Goal: Task Accomplishment & Management: Complete application form

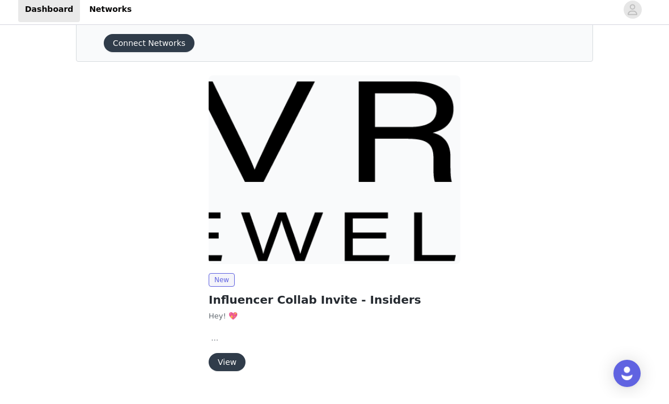
scroll to position [39, 0]
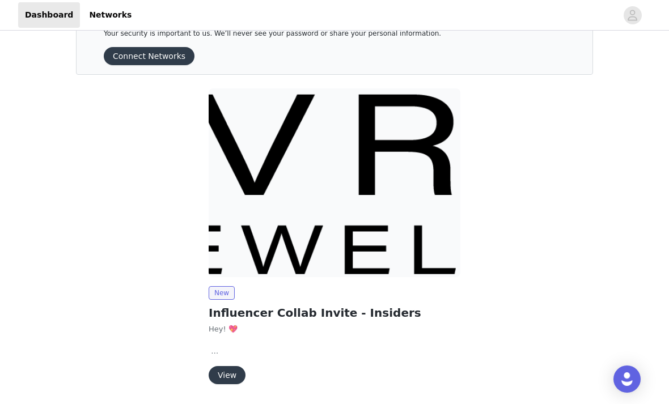
click at [236, 372] on button "View" at bounding box center [227, 375] width 37 height 18
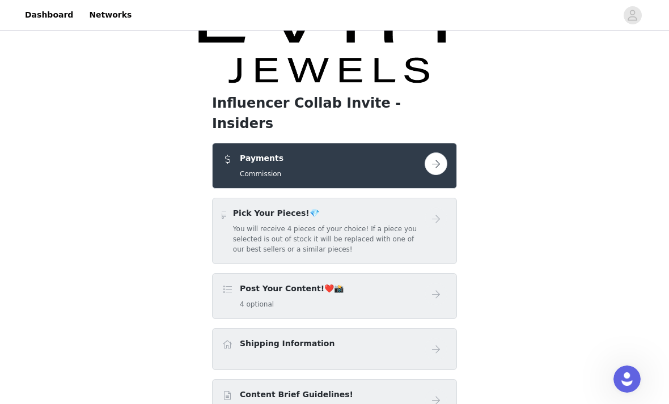
scroll to position [104, 0]
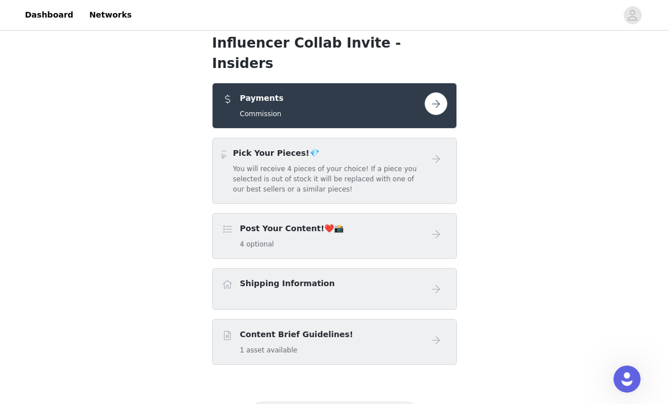
click at [424, 164] on h5 "You will receive 4 pieces of your choice! If a piece you selected is out of sto…" at bounding box center [329, 179] width 192 height 31
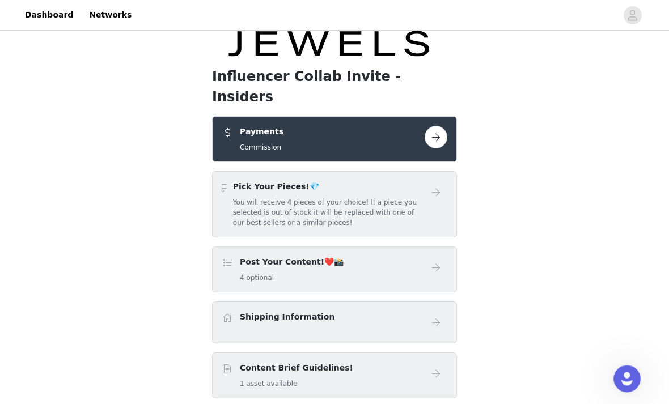
scroll to position [67, 0]
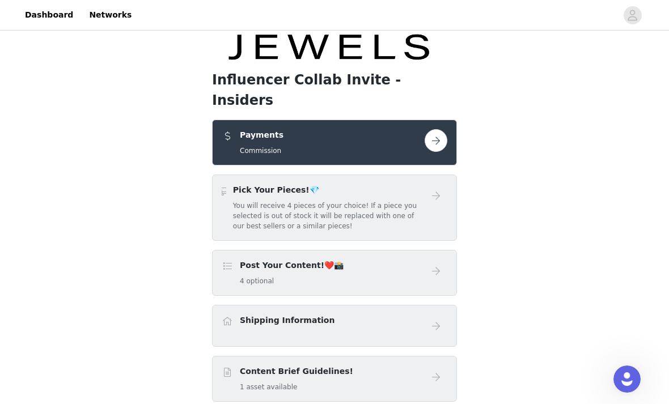
click at [430, 129] on button "button" at bounding box center [436, 140] width 23 height 23
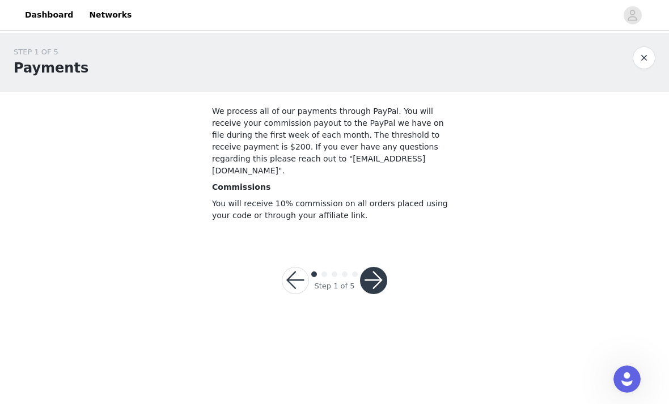
click at [373, 268] on button "button" at bounding box center [373, 280] width 27 height 27
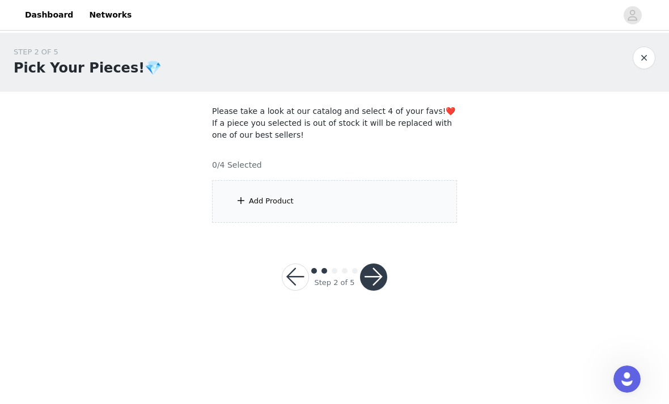
click at [383, 209] on div "Add Product" at bounding box center [334, 201] width 245 height 43
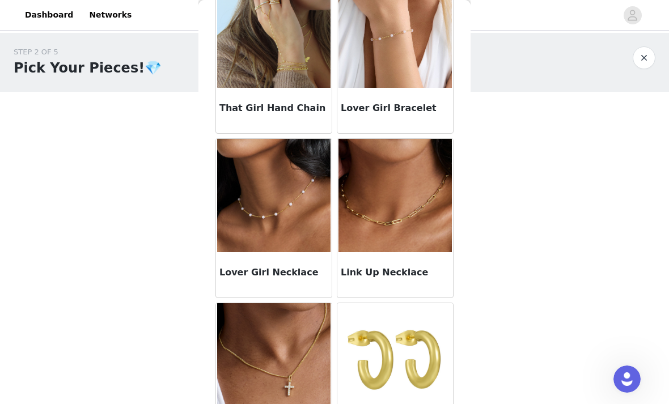
scroll to position [396, 0]
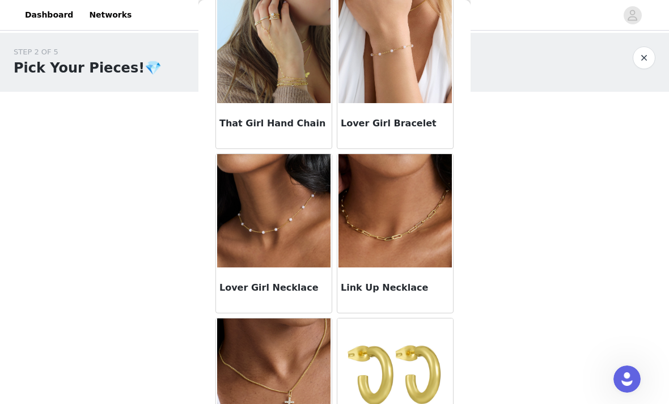
click at [303, 231] on img at bounding box center [273, 210] width 113 height 113
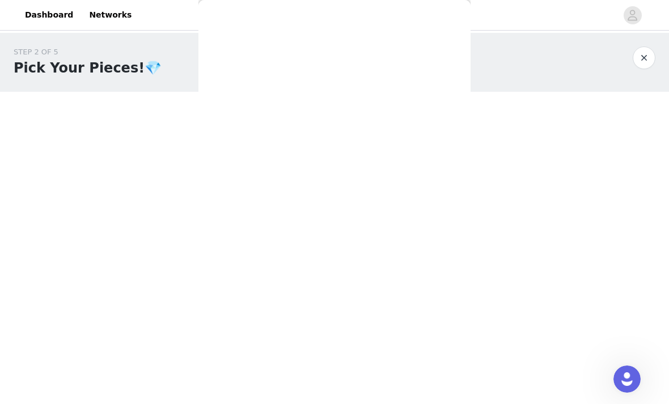
scroll to position [82, 0]
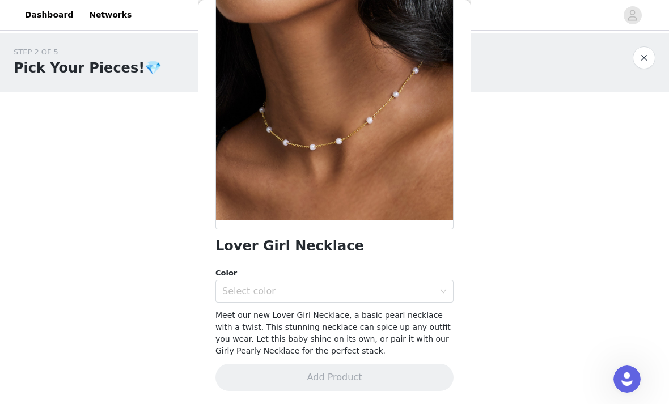
click at [345, 295] on div "Select color" at bounding box center [328, 291] width 212 height 11
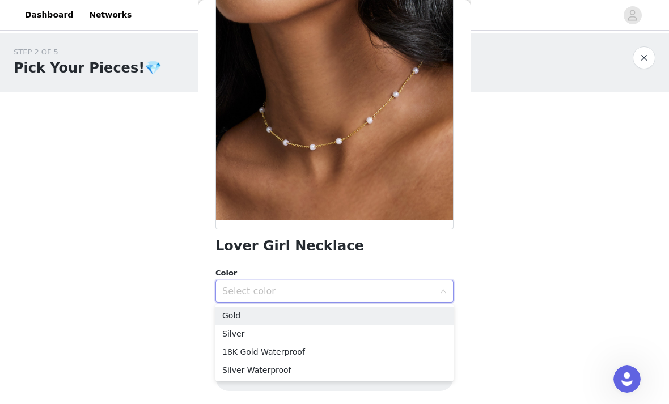
click at [336, 352] on li "18K Gold Waterproof" at bounding box center [335, 352] width 238 height 18
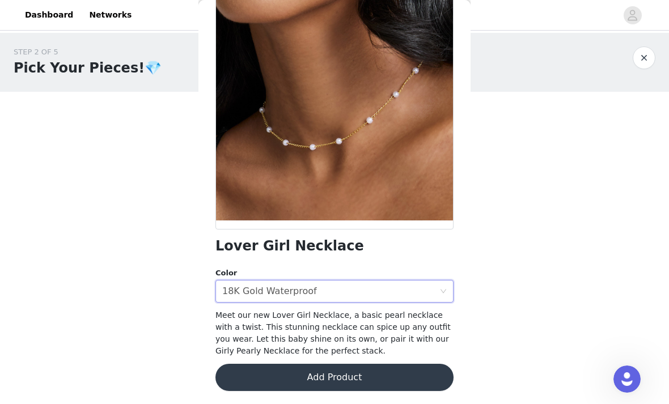
click at [347, 381] on button "Add Product" at bounding box center [335, 377] width 238 height 27
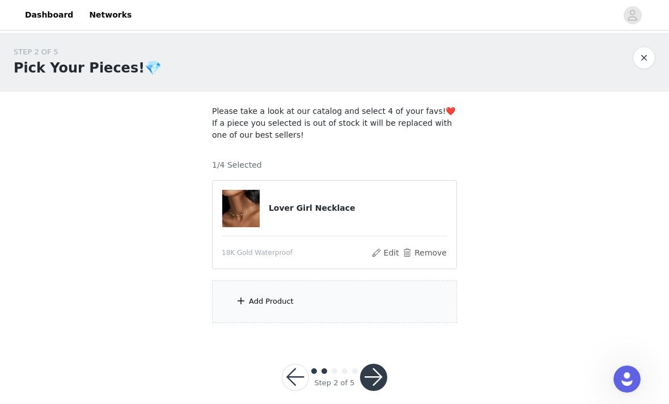
click at [341, 310] on div "Add Product" at bounding box center [334, 302] width 245 height 43
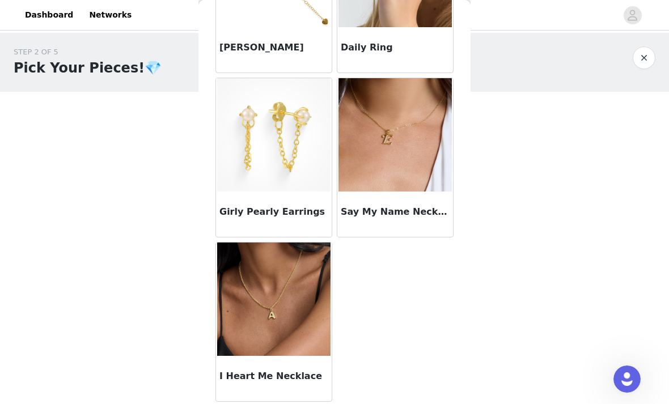
scroll to position [14, 0]
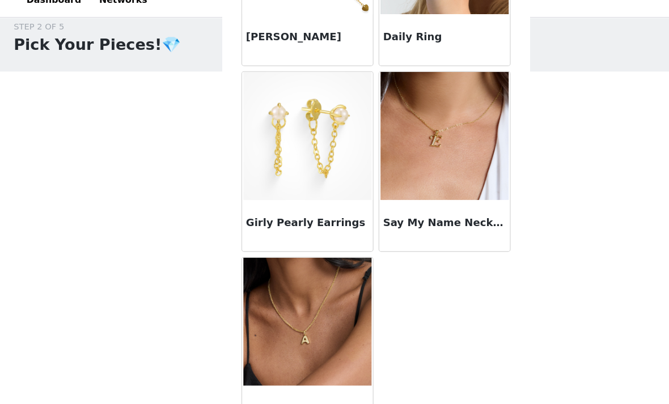
click at [393, 171] on img at bounding box center [395, 134] width 113 height 113
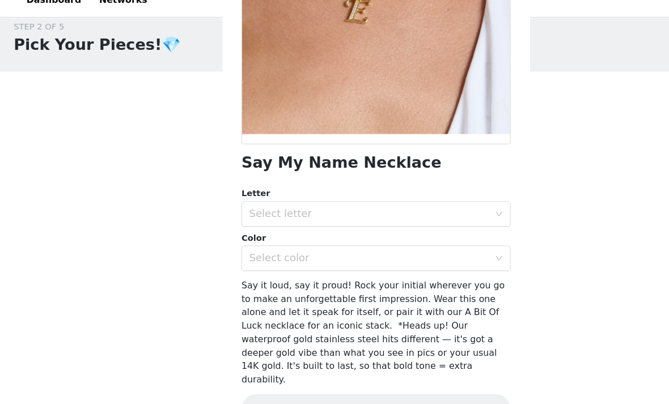
scroll to position [157, 0]
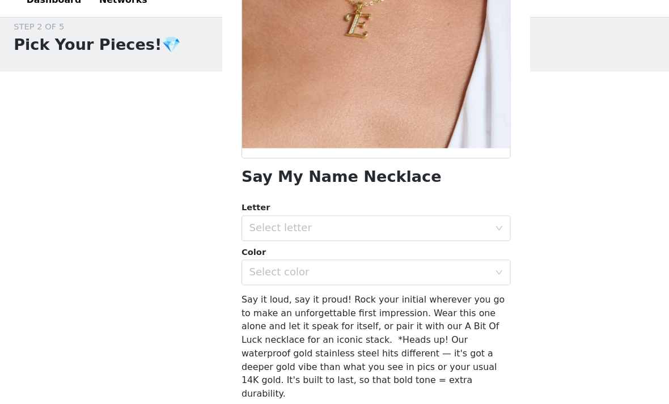
click at [440, 213] on icon "icon: down" at bounding box center [443, 216] width 7 height 7
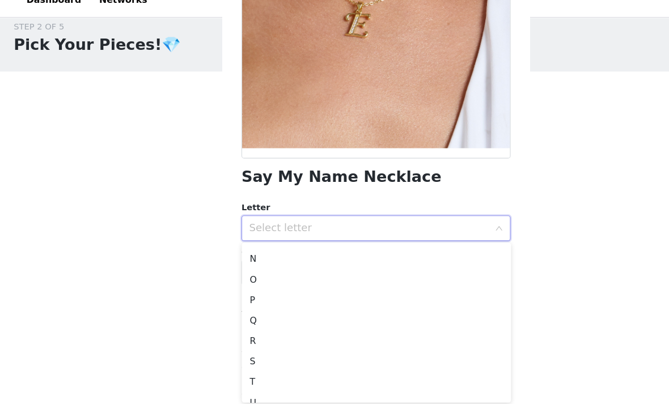
scroll to position [234, 0]
click at [254, 307] on li "R" at bounding box center [335, 316] width 238 height 18
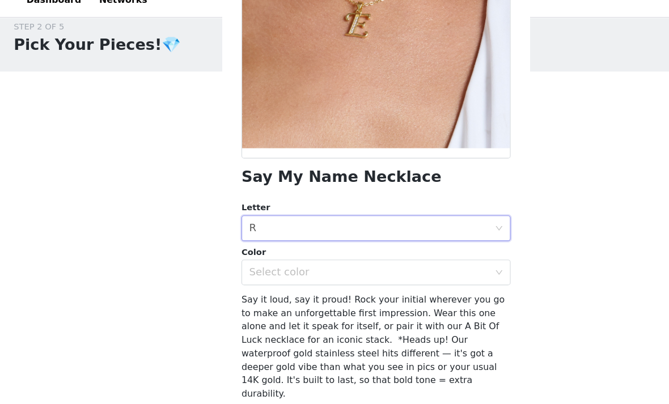
click at [309, 250] on div "Select color" at bounding box center [328, 255] width 212 height 11
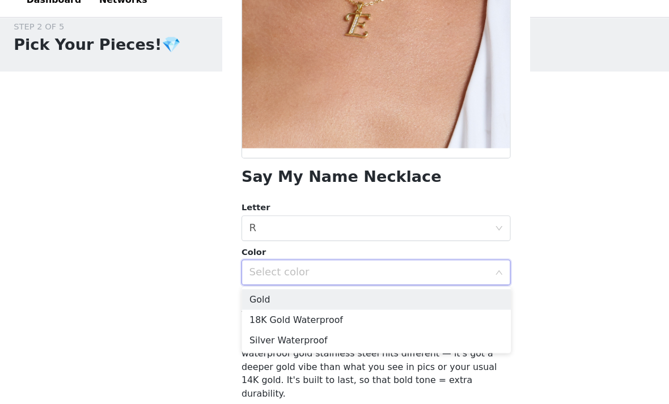
click at [316, 289] on li "18K Gold Waterproof" at bounding box center [335, 298] width 238 height 18
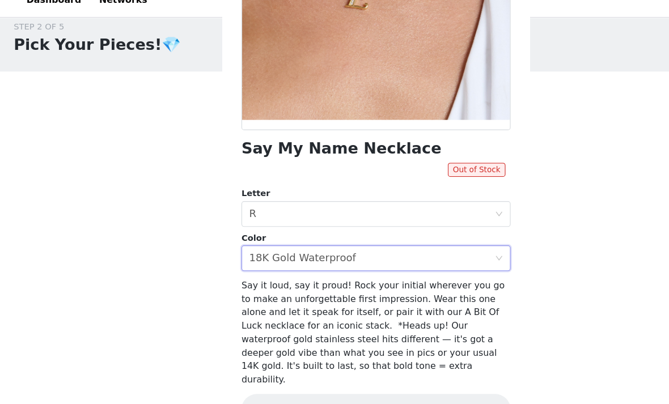
scroll to position [206, 0]
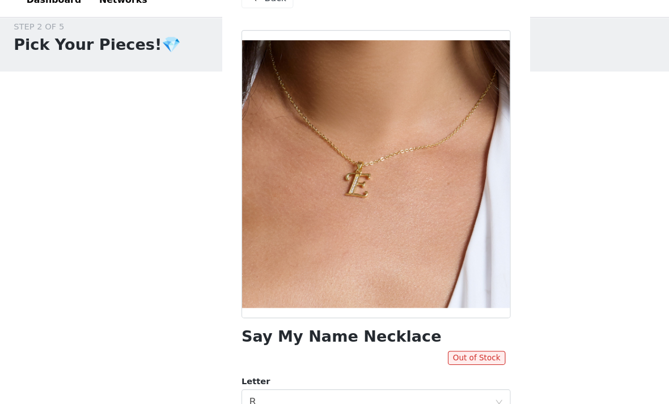
click at [502, 75] on div "STEP 2 OF 5 Pick Your Pieces!💎 Please take a look at our catalog and select 4 o…" at bounding box center [334, 171] width 669 height 304
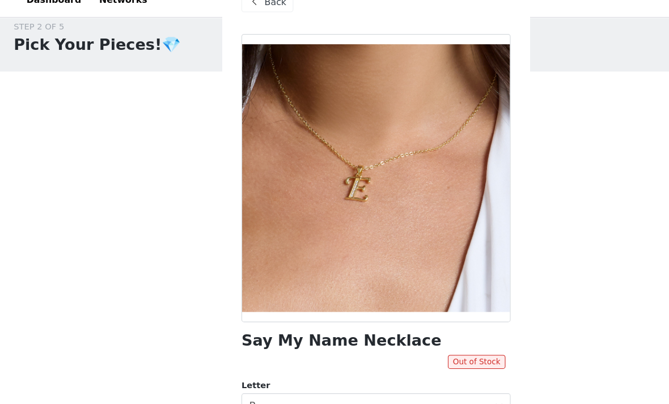
click at [501, 75] on div "STEP 2 OF 5 Pick Your Pieces!💎 Please take a look at our catalog and select 4 o…" at bounding box center [334, 171] width 669 height 304
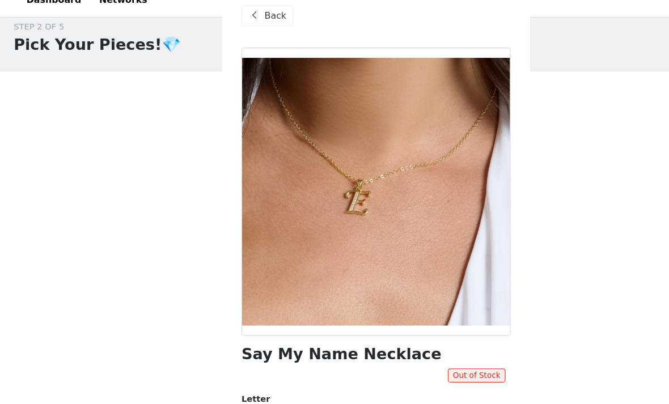
scroll to position [0, 0]
click at [250, 23] on span "Back" at bounding box center [245, 29] width 19 height 12
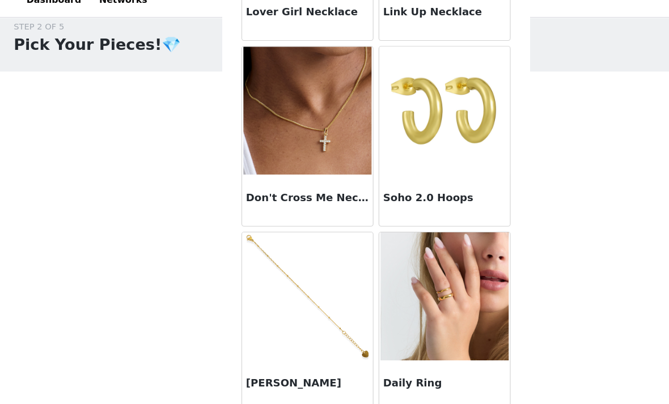
scroll to position [582, 0]
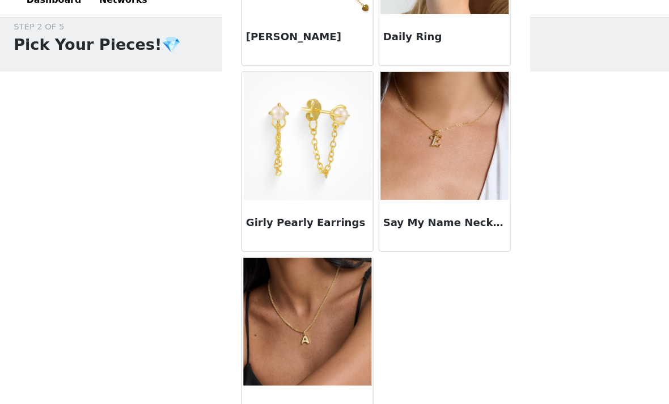
click at [305, 296] on img at bounding box center [273, 299] width 113 height 113
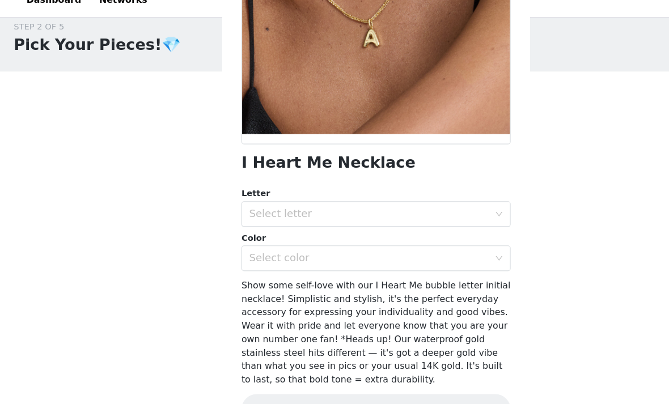
scroll to position [169, 0]
click at [356, 199] on div "Select letter" at bounding box center [328, 204] width 212 height 11
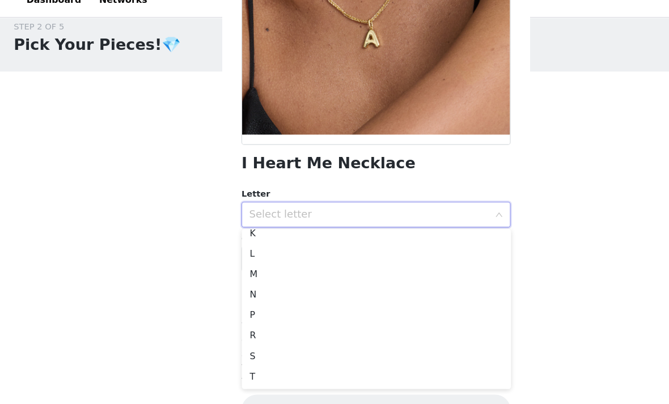
scroll to position [153, 0]
click at [267, 303] on li "R" at bounding box center [335, 312] width 238 height 18
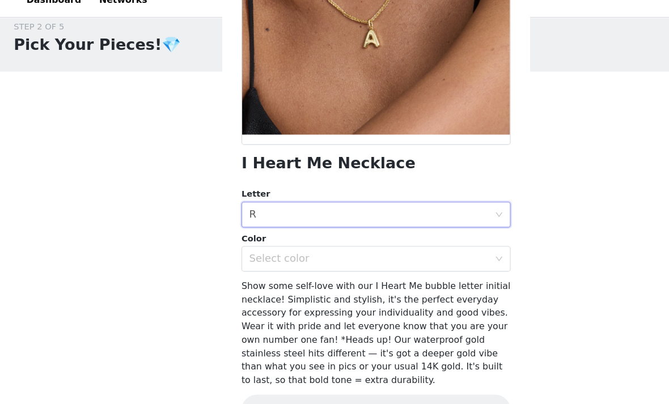
click at [283, 238] on div "Select color" at bounding box center [328, 243] width 212 height 11
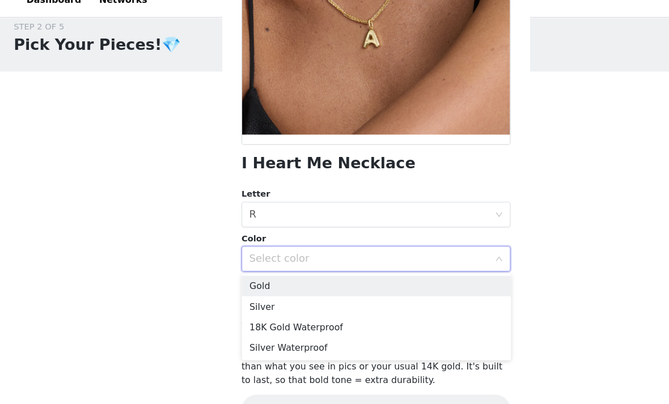
click at [316, 295] on li "18K Gold Waterproof" at bounding box center [335, 304] width 238 height 18
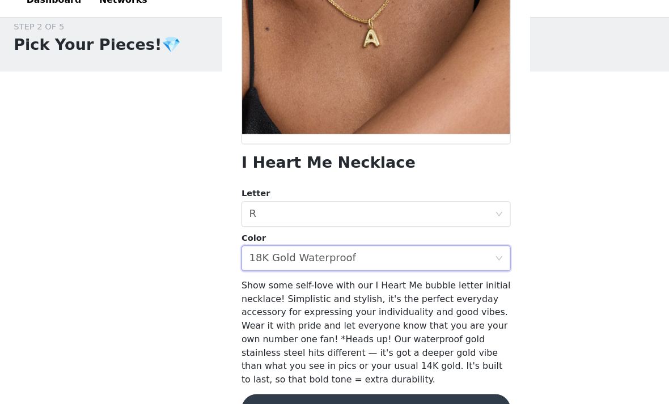
scroll to position [169, 0]
click at [368, 364] on button "Add Product" at bounding box center [335, 377] width 238 height 27
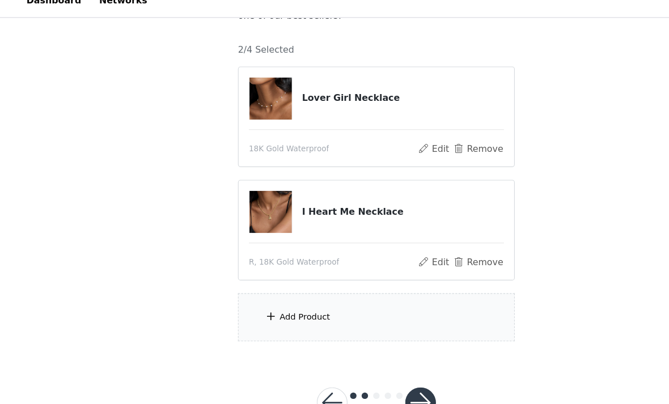
scroll to position [114, 0]
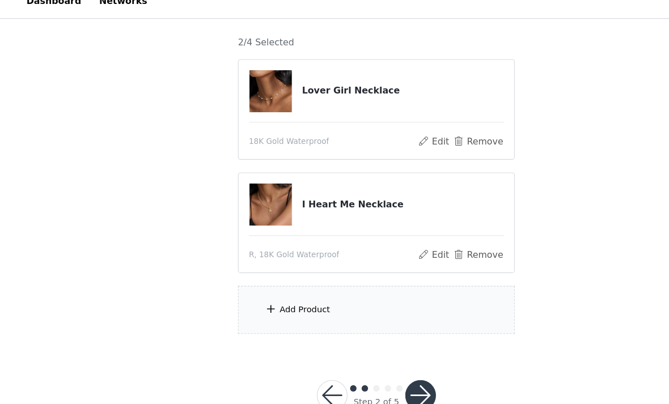
click at [410, 233] on button "Remove" at bounding box center [424, 240] width 45 height 14
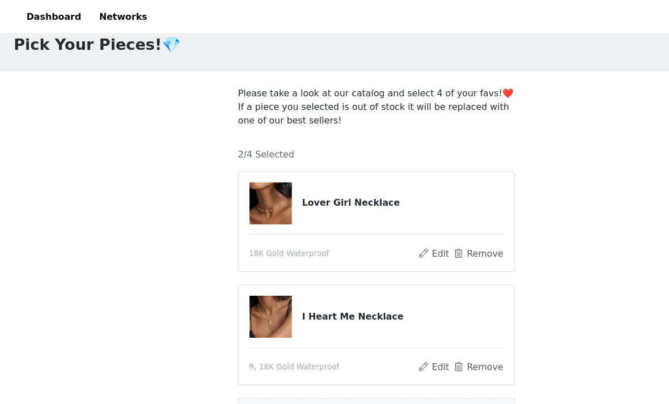
scroll to position [14, 0]
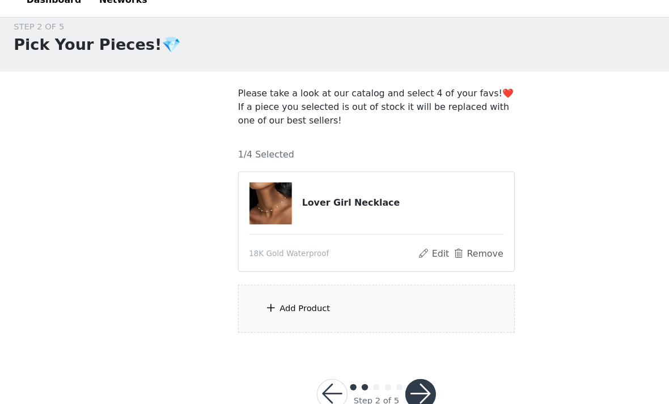
click at [388, 272] on div "Add Product" at bounding box center [334, 288] width 245 height 43
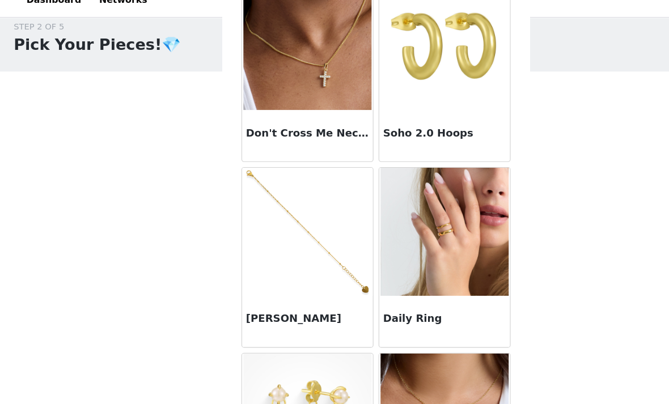
scroll to position [717, 0]
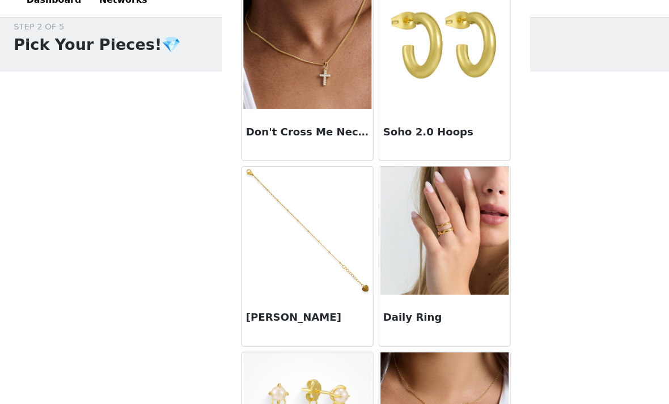
click at [313, 125] on h3 "Don't Cross Me Necklace" at bounding box center [273, 132] width 109 height 14
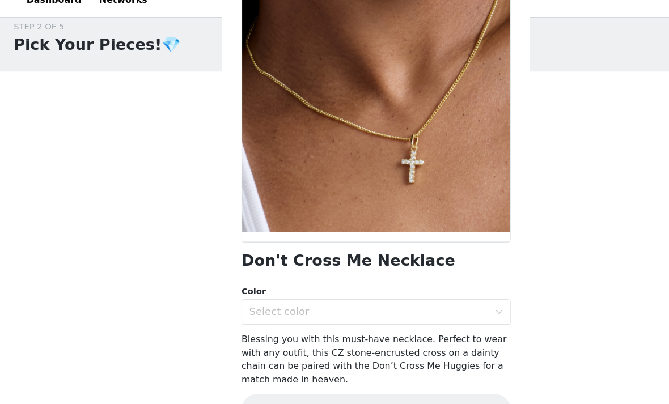
scroll to position [82, 0]
click at [336, 286] on div "Select color" at bounding box center [328, 291] width 212 height 11
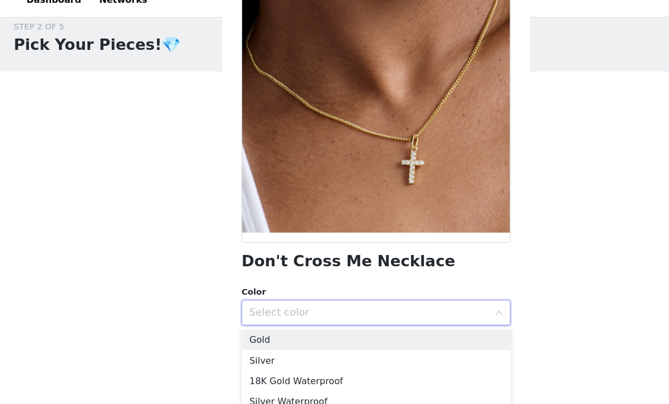
click at [344, 286] on div "Select color" at bounding box center [328, 291] width 212 height 11
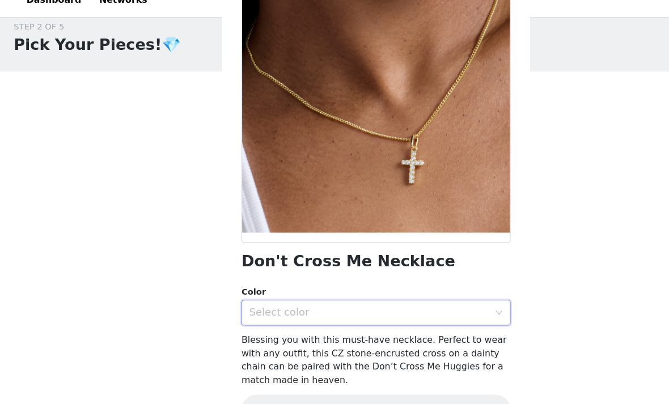
click at [323, 286] on div "Select color" at bounding box center [328, 291] width 212 height 11
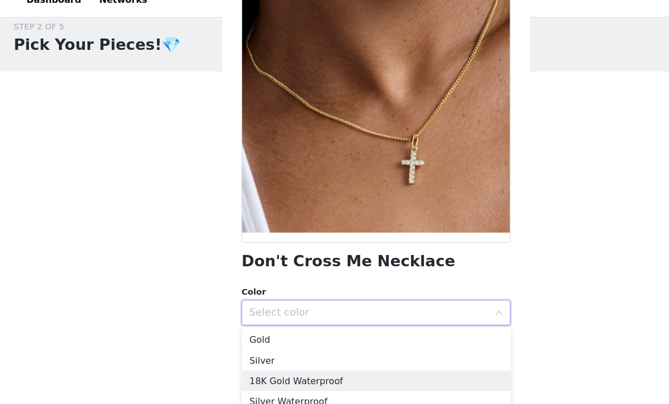
click at [301, 343] on li "18K Gold Waterproof" at bounding box center [335, 352] width 238 height 18
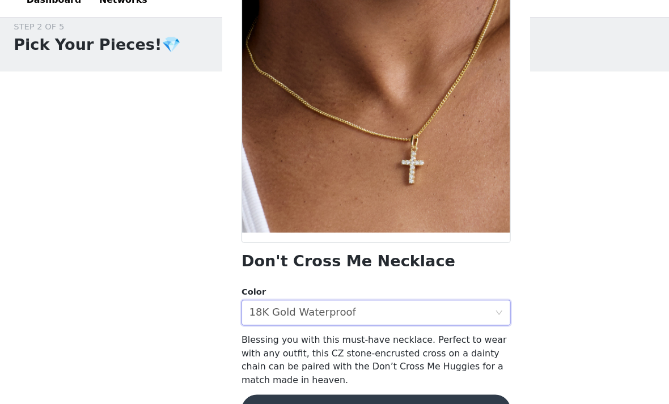
click at [323, 364] on button "Add Product" at bounding box center [335, 377] width 238 height 27
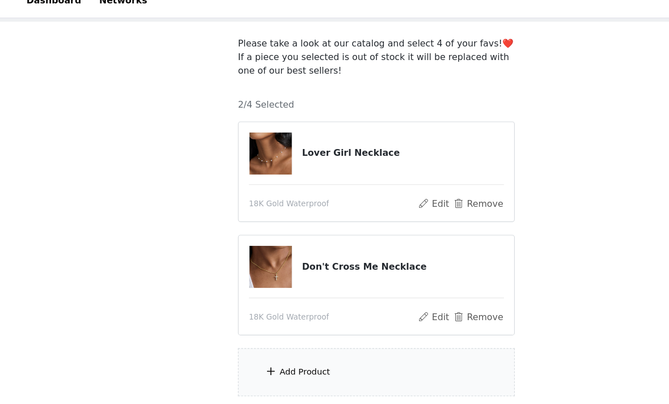
scroll to position [114, 0]
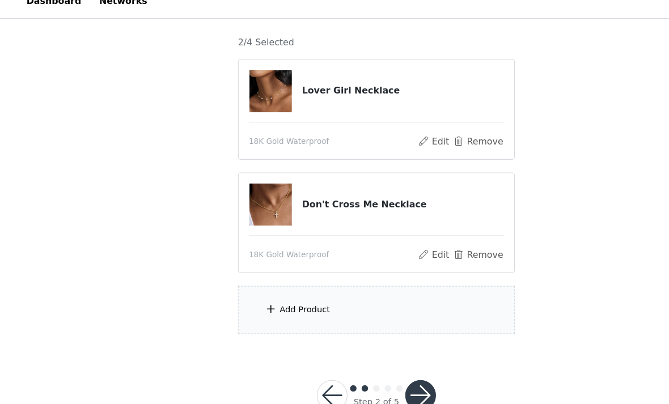
click at [284, 282] on div "Add Product" at bounding box center [271, 287] width 45 height 11
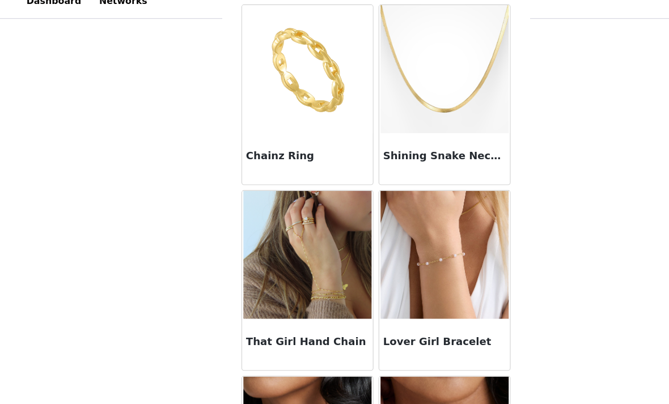
click at [404, 132] on div "Shining Snake Necklace" at bounding box center [395, 154] width 116 height 45
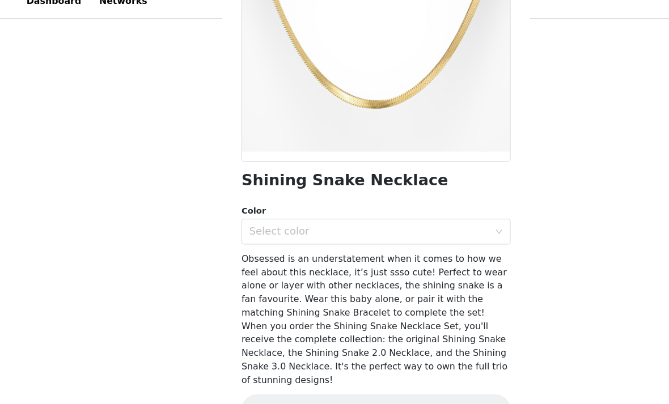
scroll to position [142, 0]
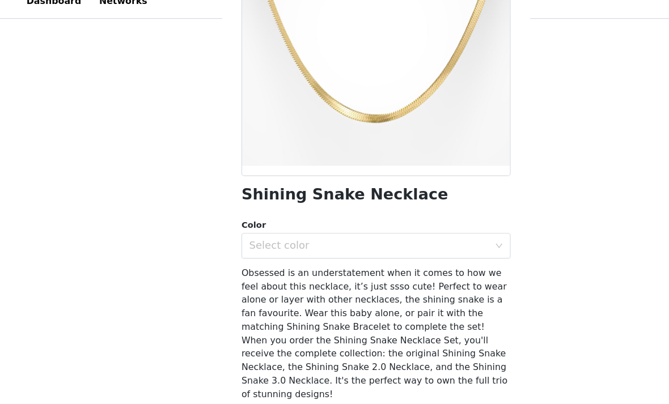
click at [348, 226] on div "Select color" at bounding box center [328, 231] width 212 height 11
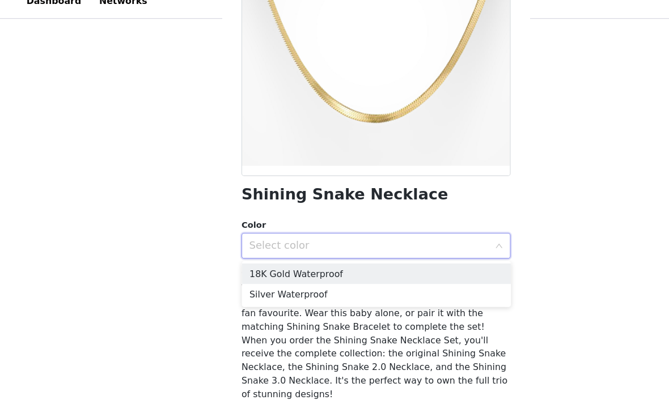
click at [333, 247] on li "18K Gold Waterproof" at bounding box center [335, 256] width 238 height 18
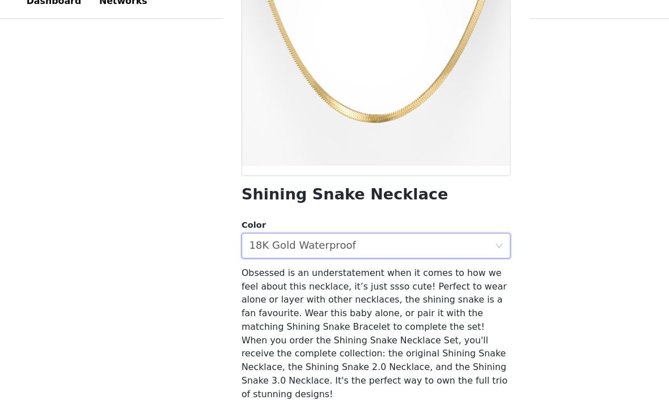
click at [340, 376] on button "Add Product" at bounding box center [335, 389] width 238 height 27
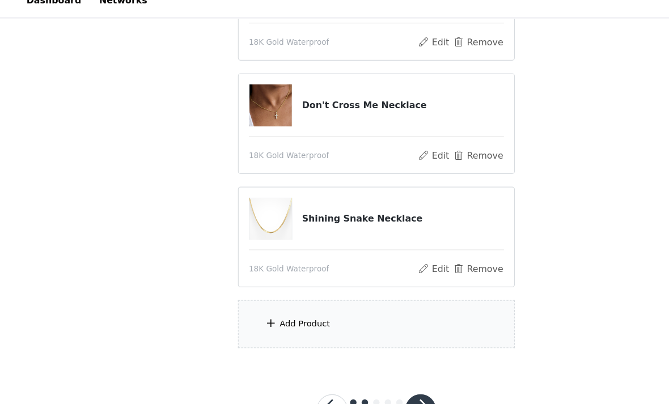
scroll to position [214, 0]
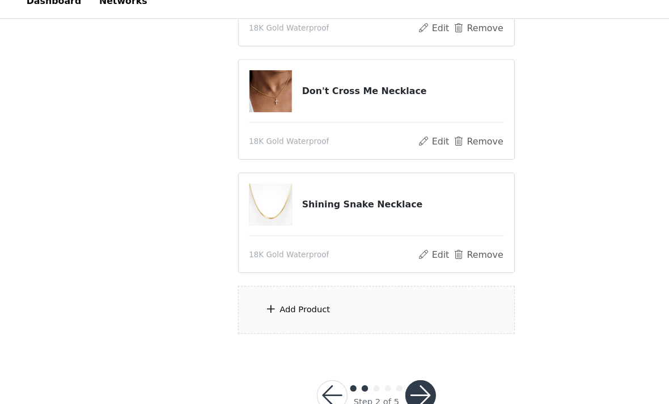
click at [377, 278] on div "Add Product" at bounding box center [334, 288] width 245 height 43
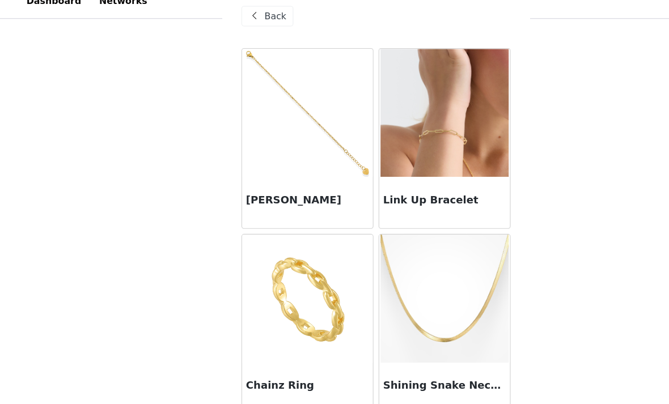
click at [364, 273] on img at bounding box center [395, 278] width 113 height 113
